Goal: Task Accomplishment & Management: Manage account settings

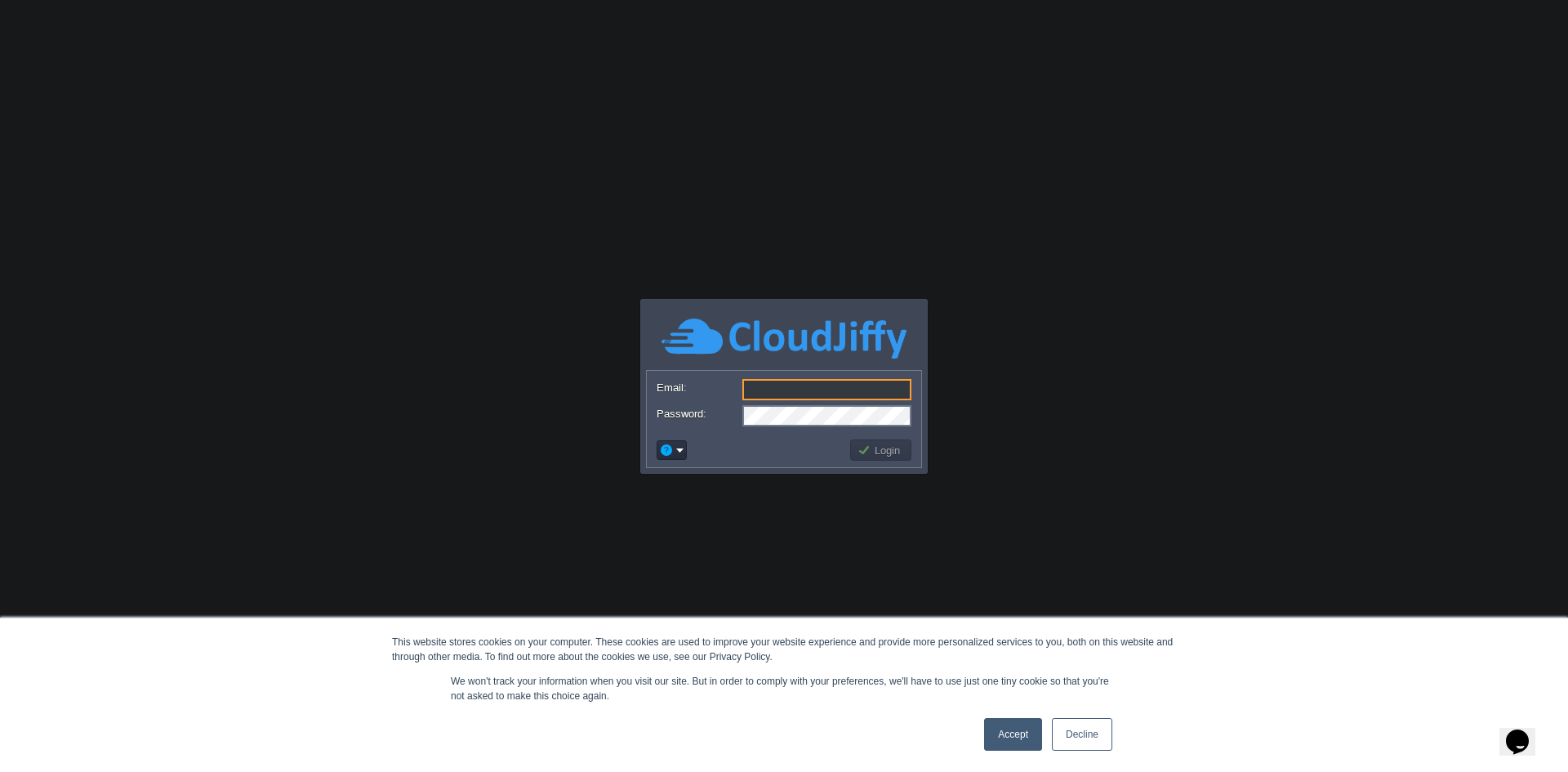
type input "[EMAIL_ADDRESS][DOMAIN_NAME]"
click at [880, 449] on button "Login" at bounding box center [881, 450] width 47 height 15
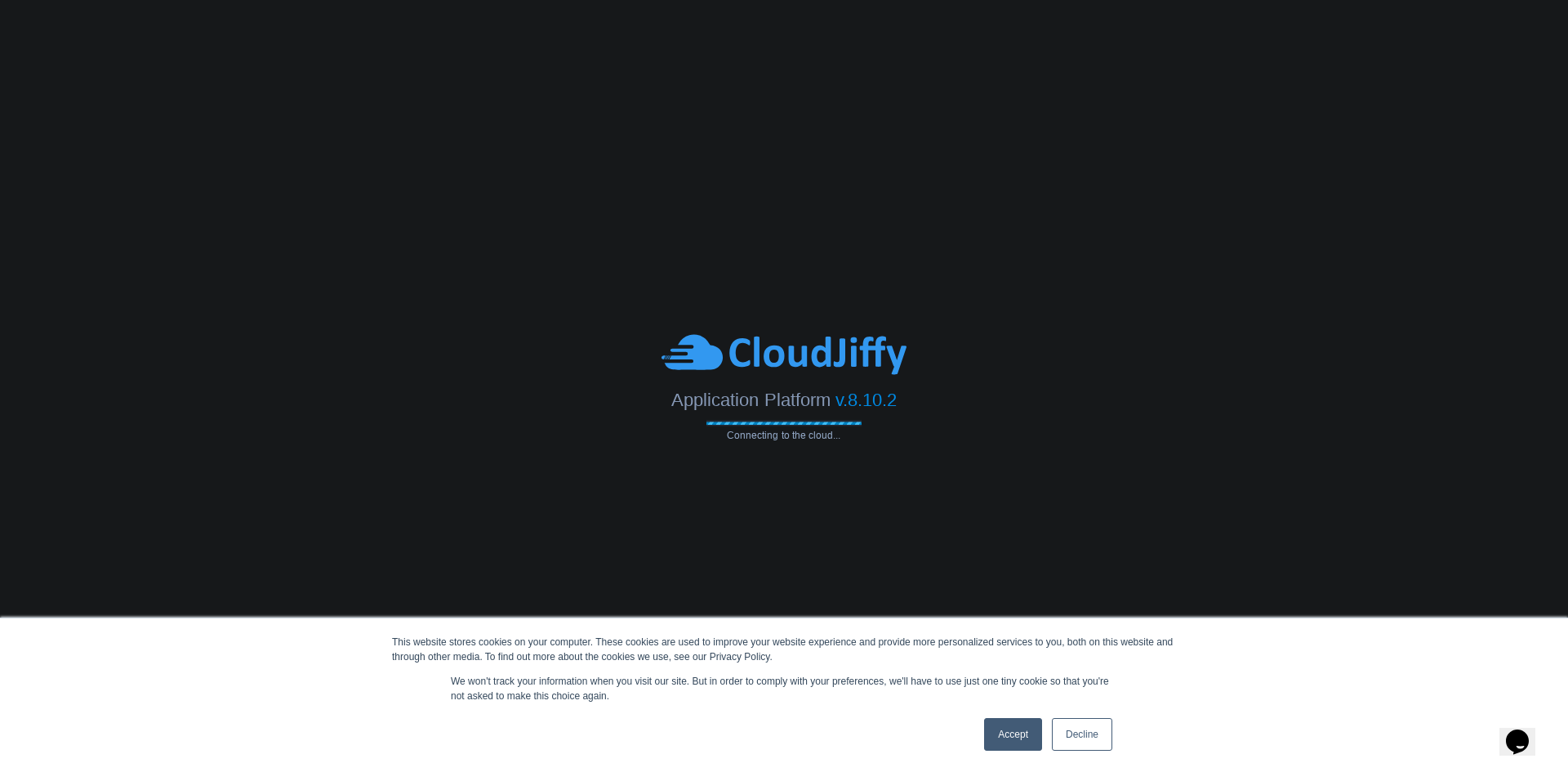
click at [1007, 725] on link "Accept" at bounding box center [1012, 734] width 58 height 32
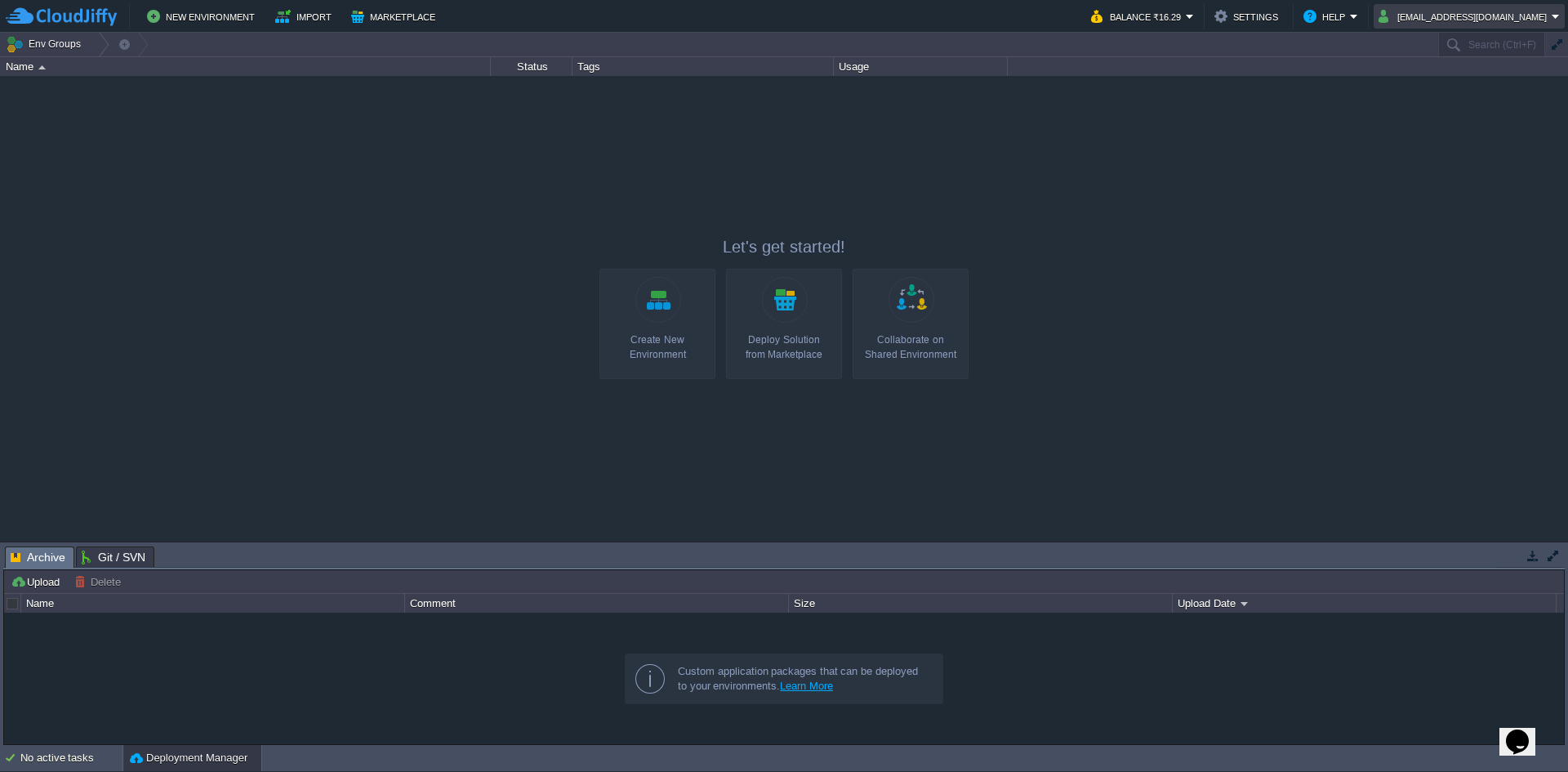
click at [1504, 18] on button "[EMAIL_ADDRESS][DOMAIN_NAME]" at bounding box center [1465, 17] width 173 height 20
click at [1479, 38] on span "Settings" at bounding box center [1479, 40] width 39 height 13
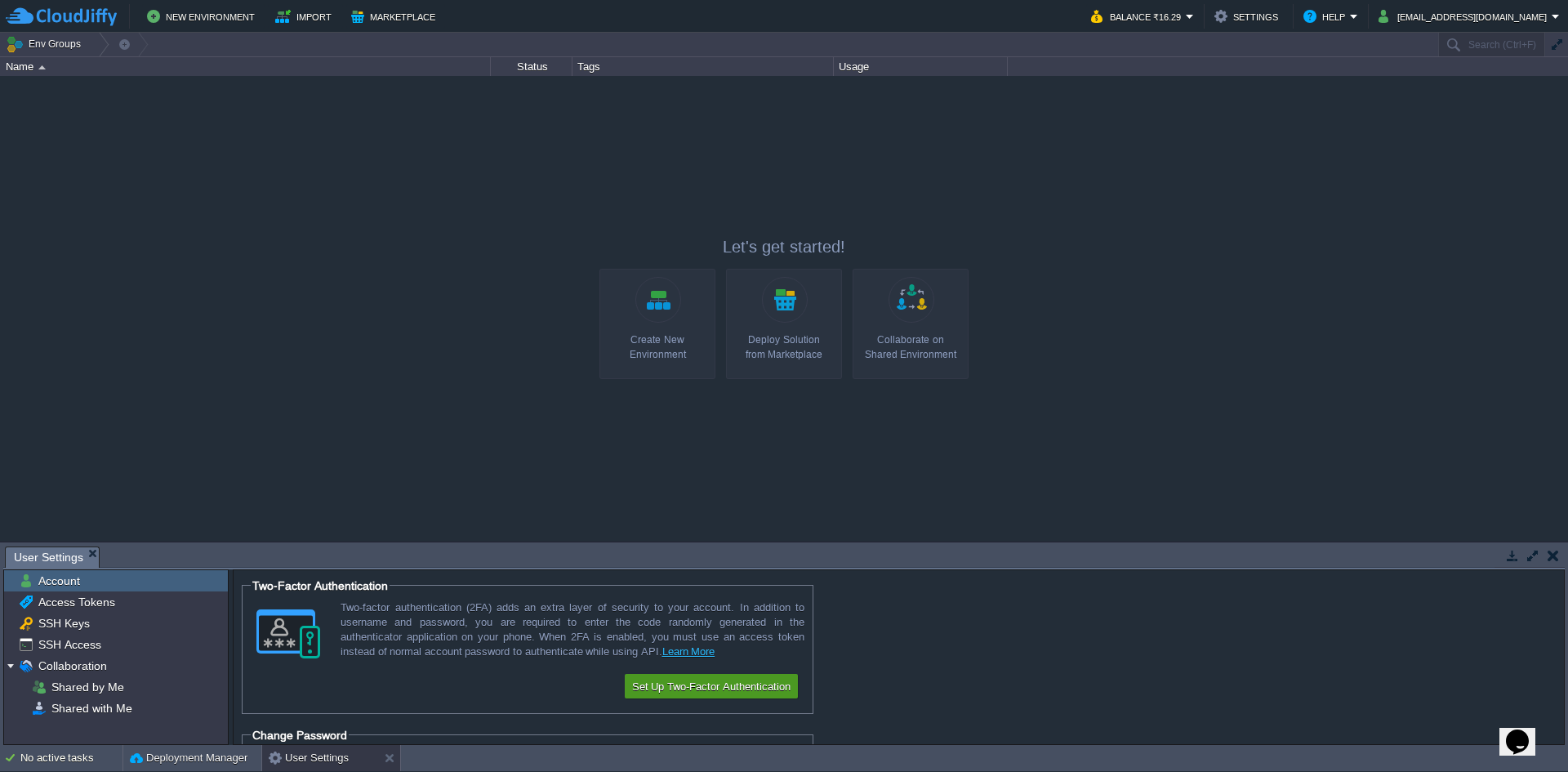
click at [754, 684] on button "Set Up Two-Factor Authentication" at bounding box center [711, 686] width 169 height 20
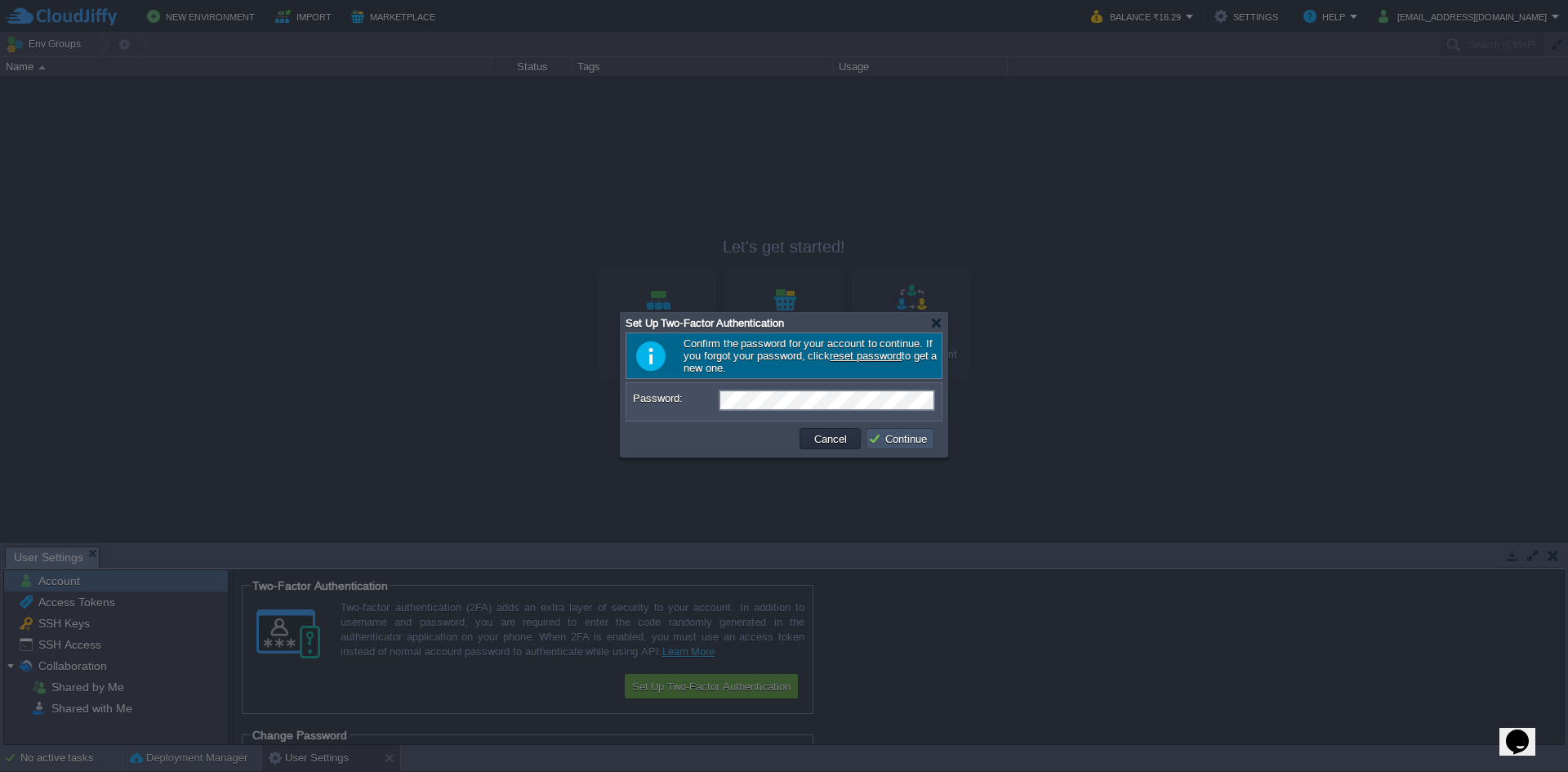
click at [889, 443] on button "Continue" at bounding box center [900, 438] width 64 height 15
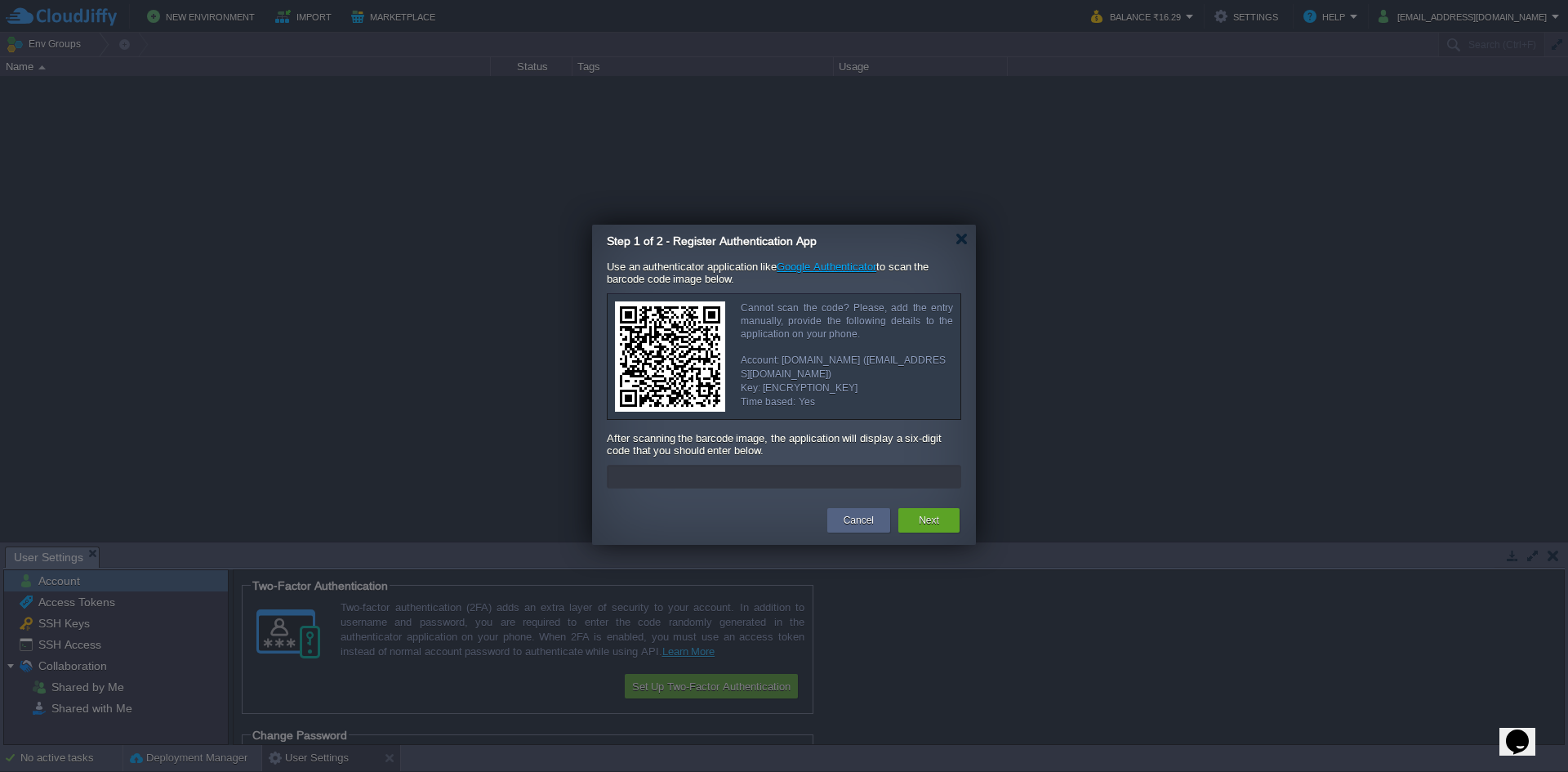
click at [670, 477] on input "text" at bounding box center [784, 476] width 355 height 24
type input "4"
type input "855013"
click at [936, 527] on button "Next" at bounding box center [929, 520] width 21 height 17
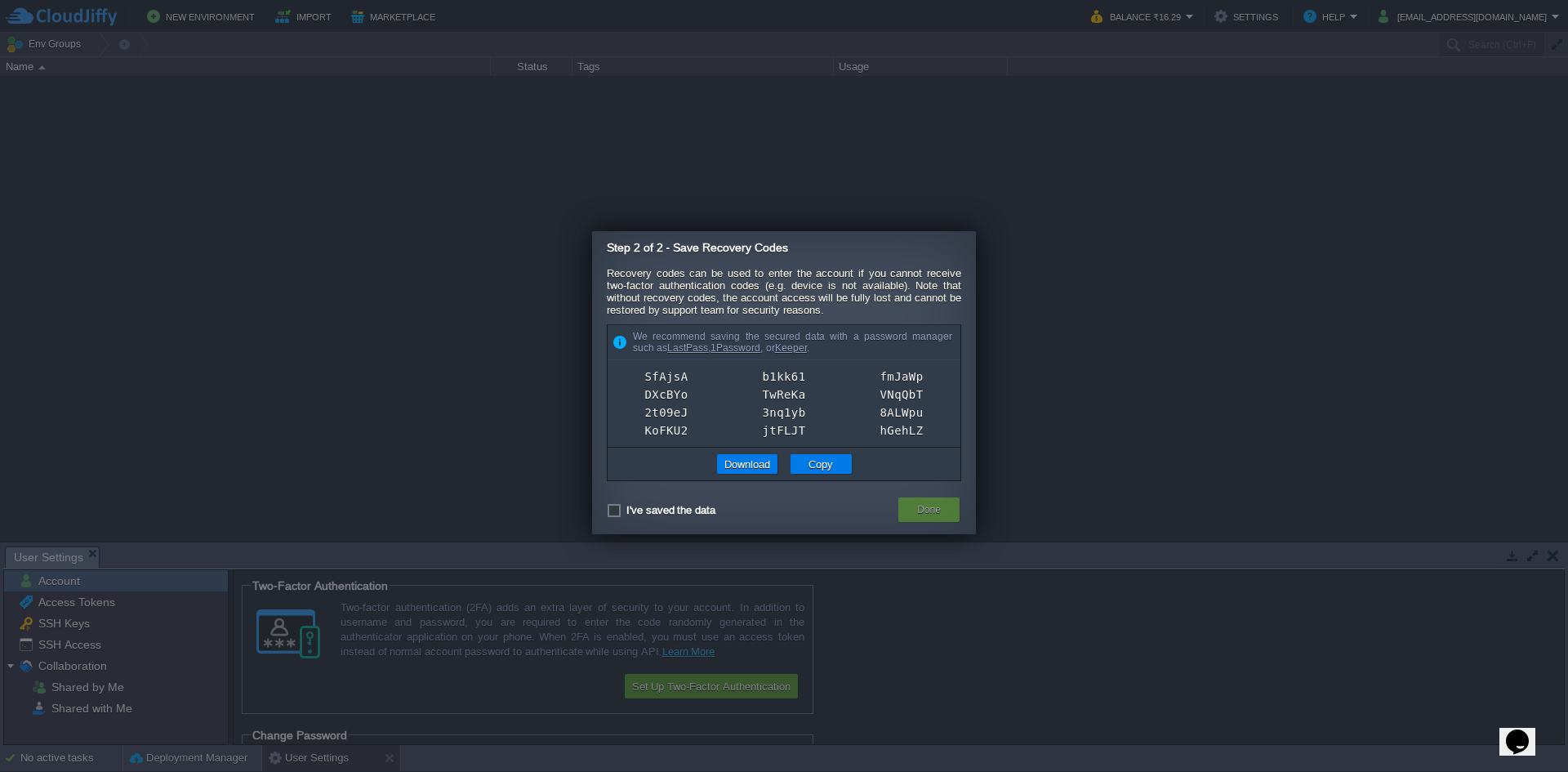
click at [664, 516] on label "I've saved the data" at bounding box center [670, 509] width 89 height 13
click at [617, 515] on input "I've saved the data" at bounding box center [612, 509] width 11 height 11
checkbox input "true"
click at [952, 517] on div "Done" at bounding box center [929, 509] width 62 height 24
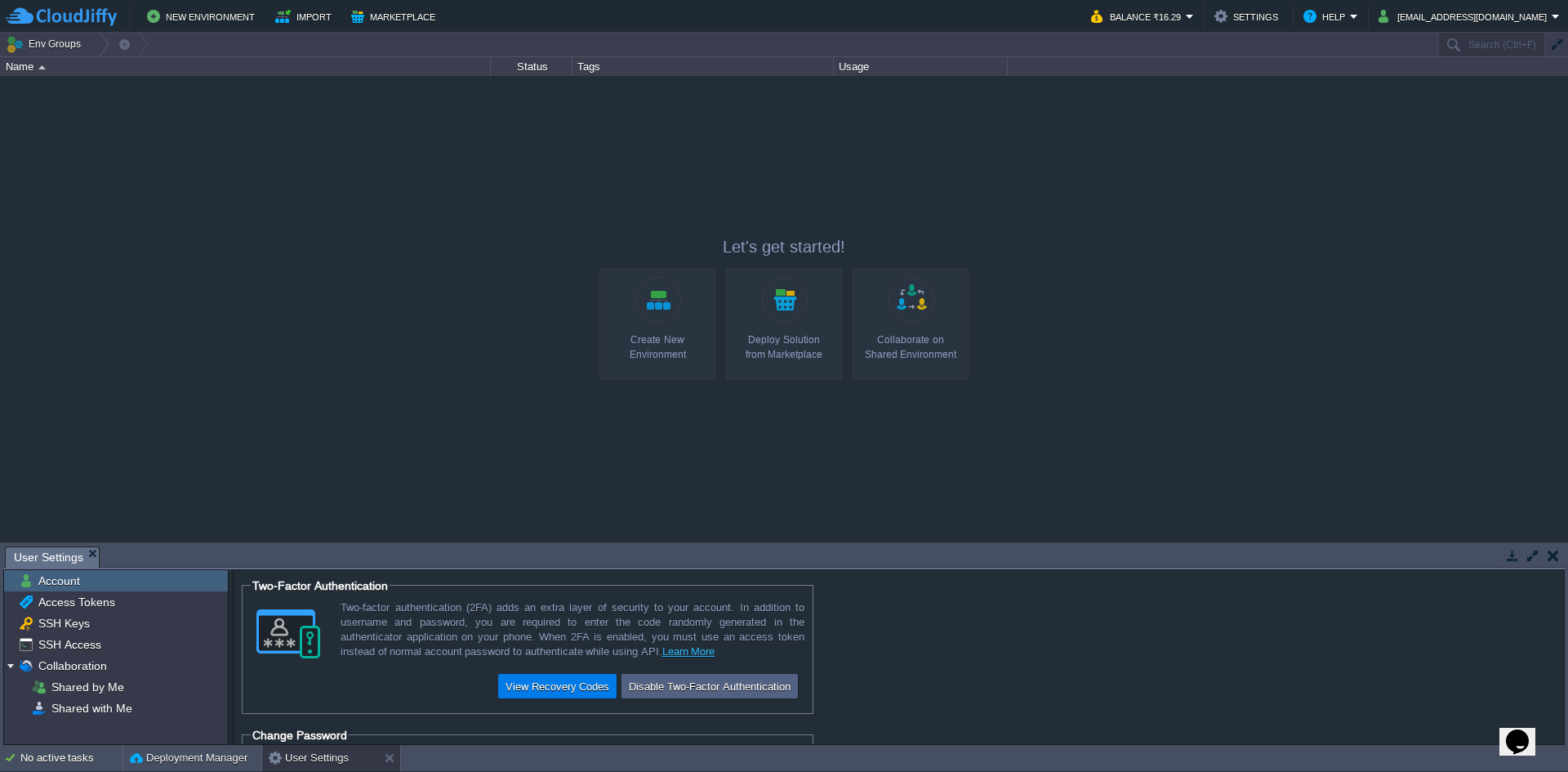
click at [492, 455] on div at bounding box center [784, 309] width 1568 height 464
click at [50, 22] on img at bounding box center [61, 17] width 111 height 21
click at [383, 759] on div at bounding box center [389, 757] width 23 height 26
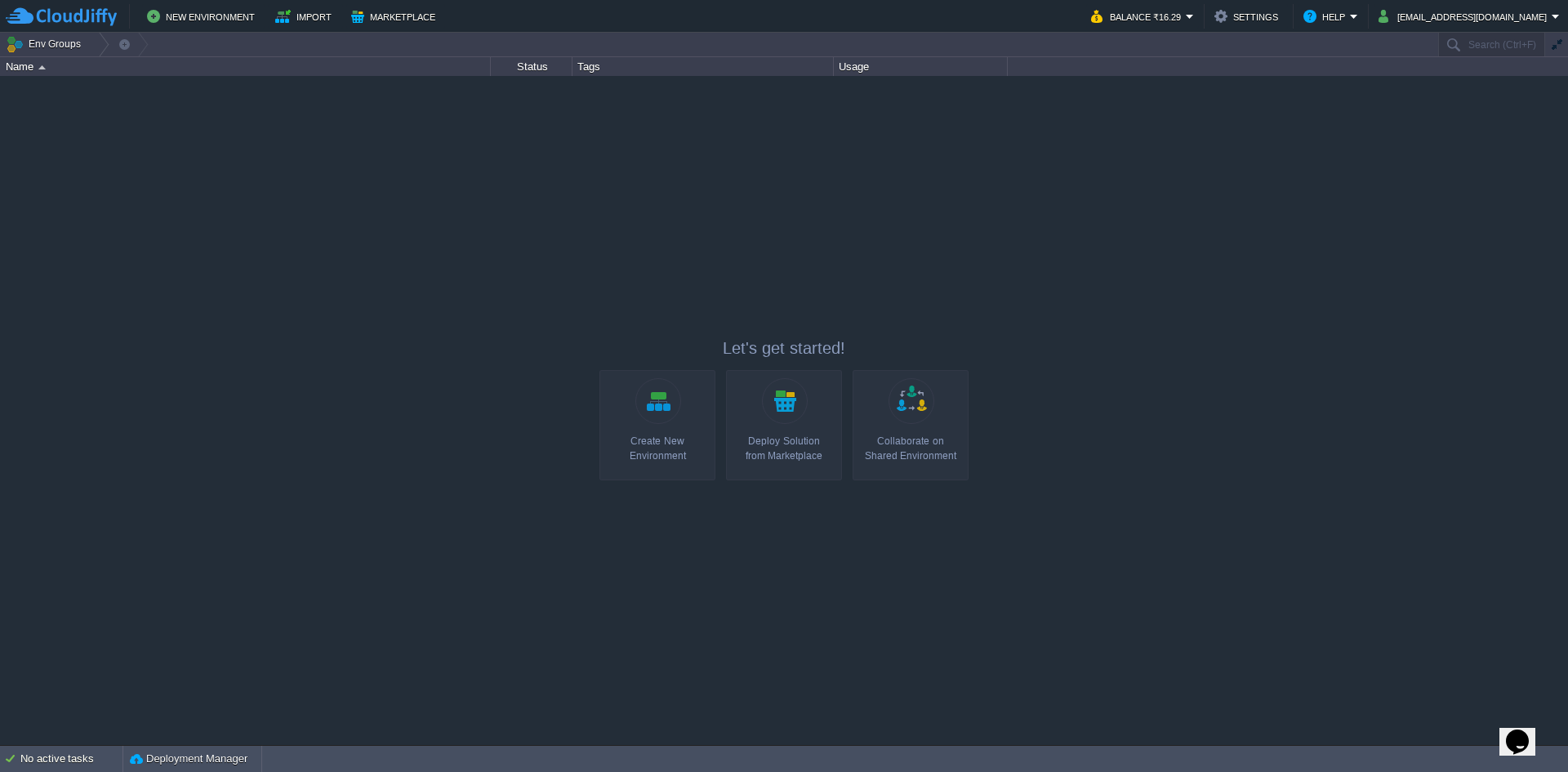
click at [652, 419] on link "Create New Environment" at bounding box center [658, 425] width 116 height 111
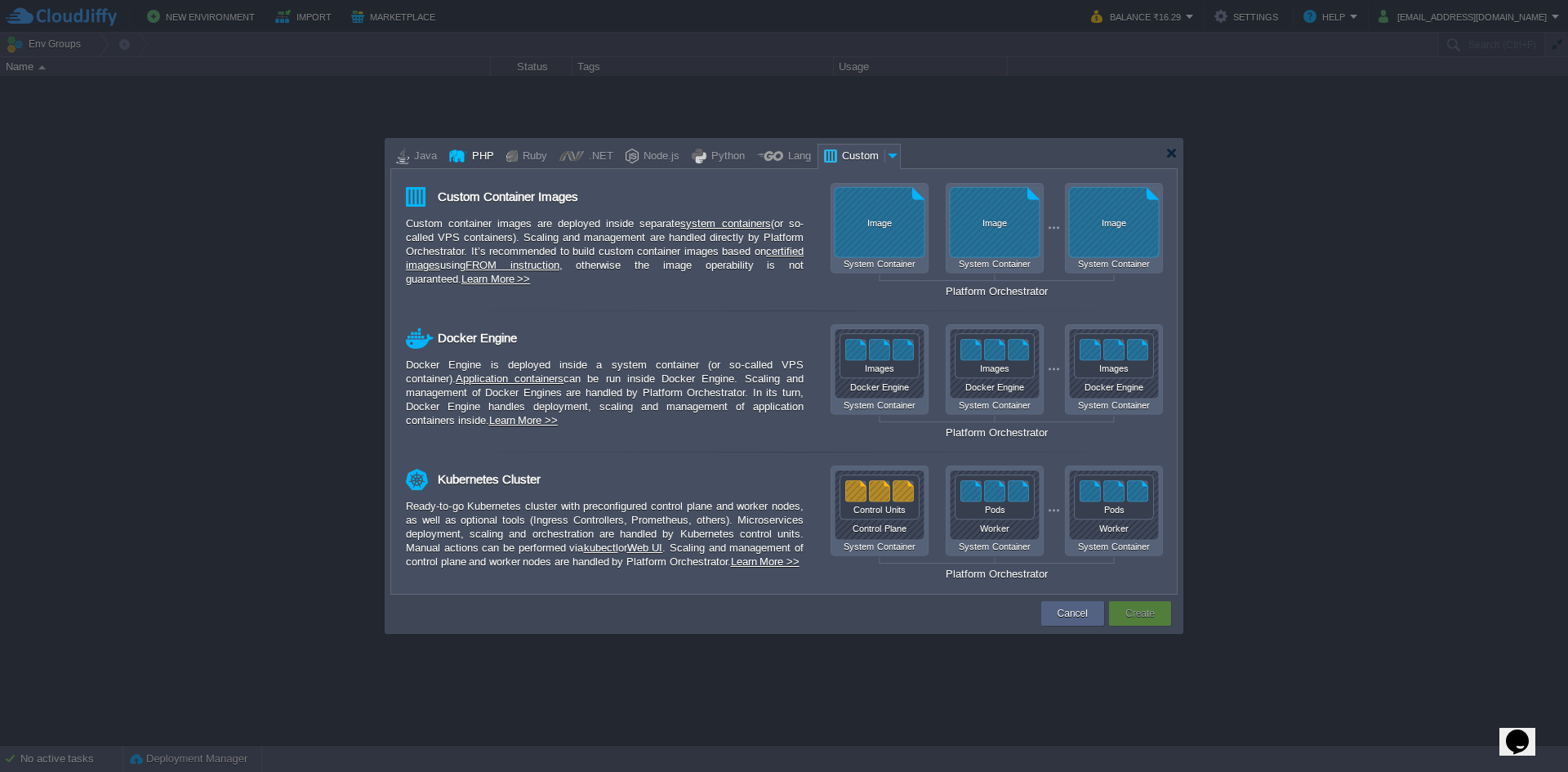
click at [467, 160] on div "PHP" at bounding box center [481, 157] width 27 height 24
type input "Application Servers"
type input "4"
type input "Apache [DATE]"
type input "PHP [DATE]"
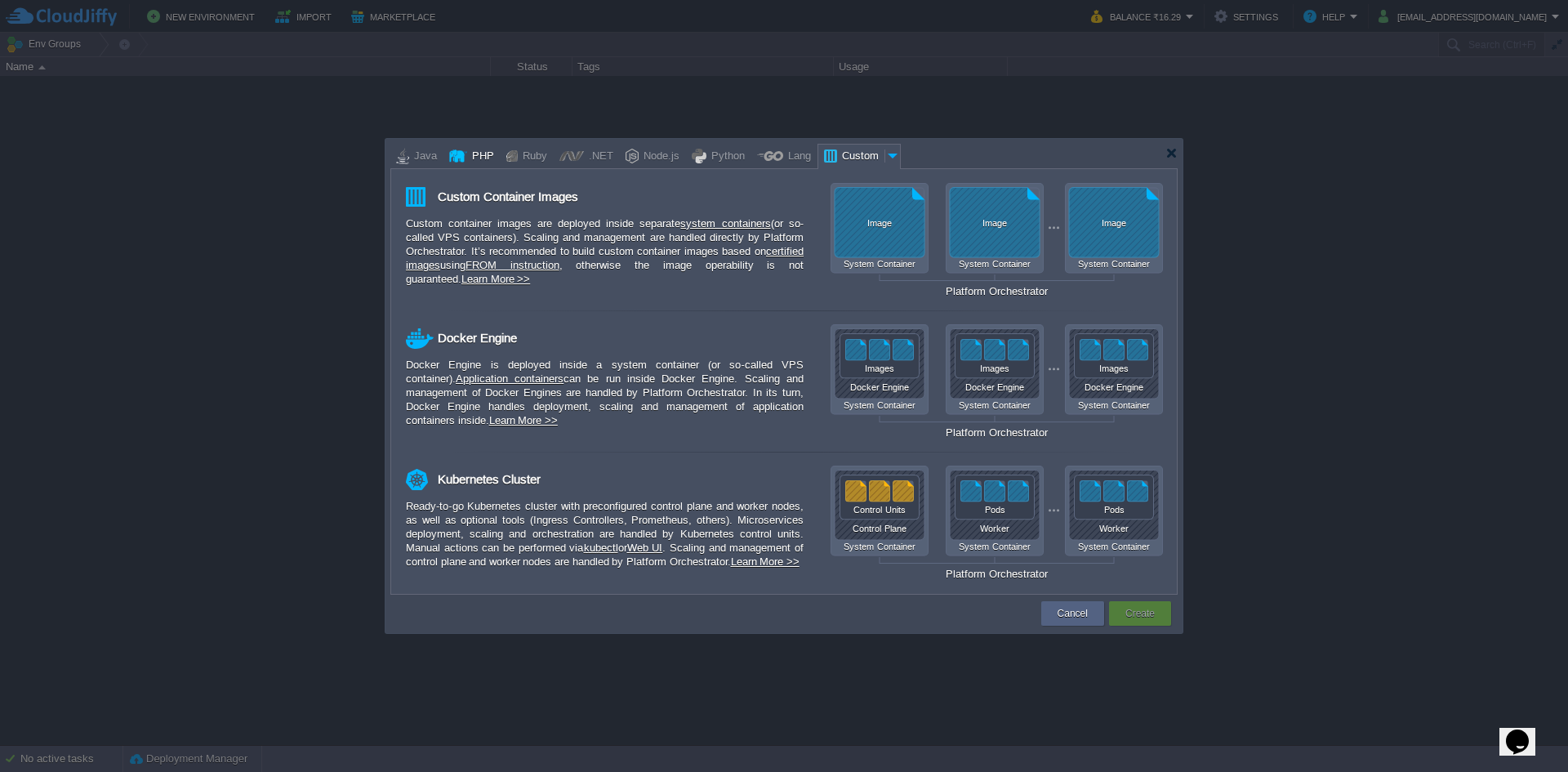
type input "Stateful"
